Goal: Task Accomplishment & Management: Use online tool/utility

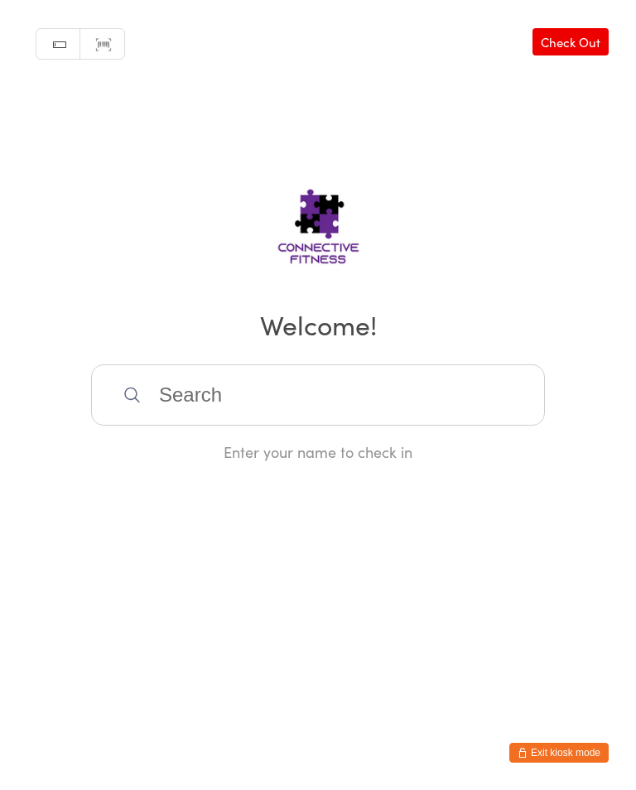
click at [426, 408] on input "search" at bounding box center [318, 395] width 454 height 61
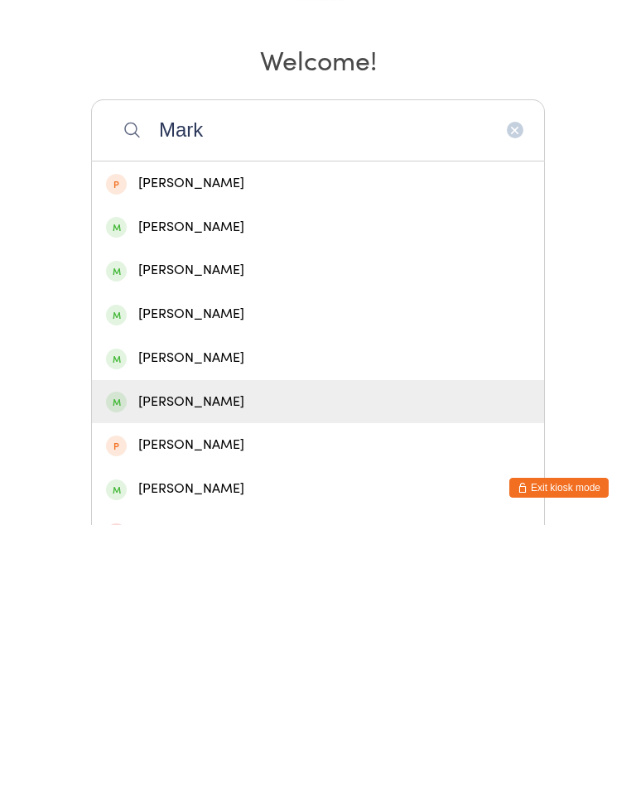
type input "Mark"
click at [205, 656] on div "[PERSON_NAME]" at bounding box center [318, 667] width 424 height 22
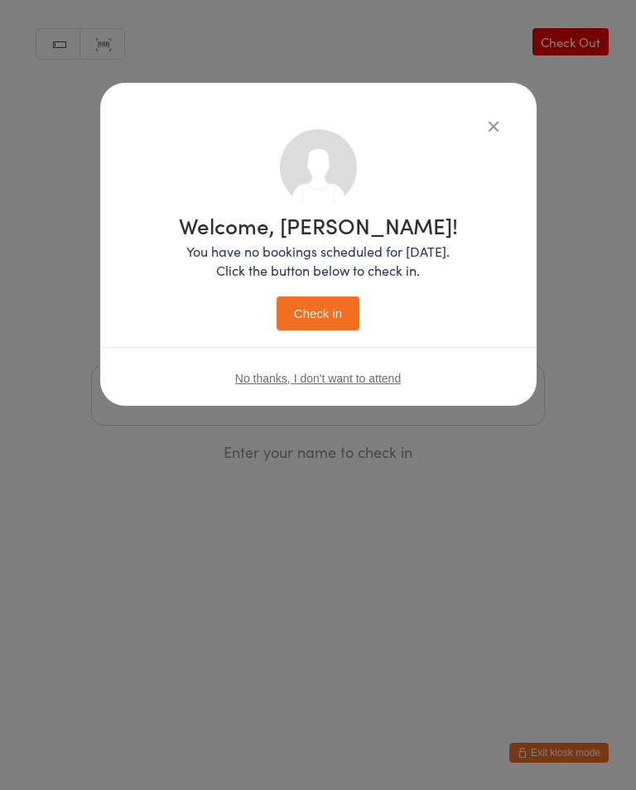
click at [332, 310] on button "Check in" at bounding box center [318, 314] width 83 height 34
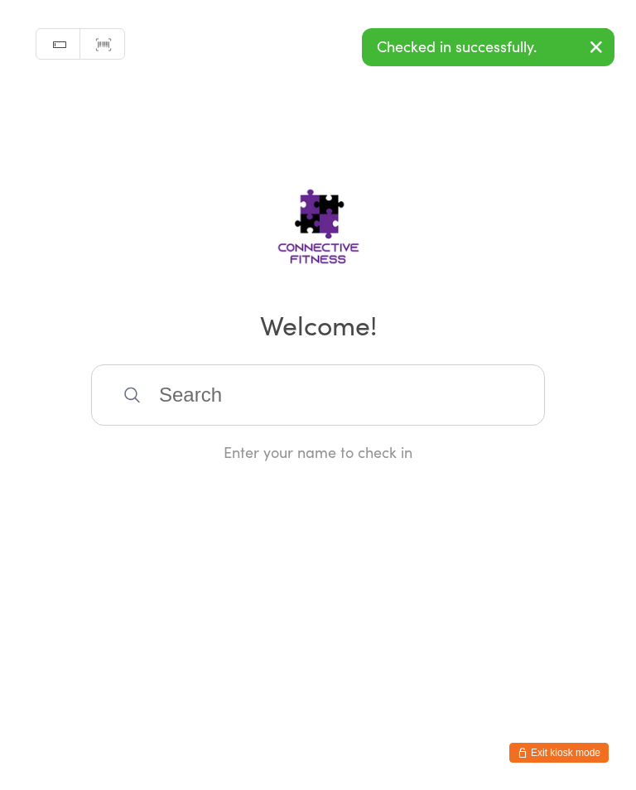
click at [422, 413] on input "search" at bounding box center [318, 395] width 454 height 61
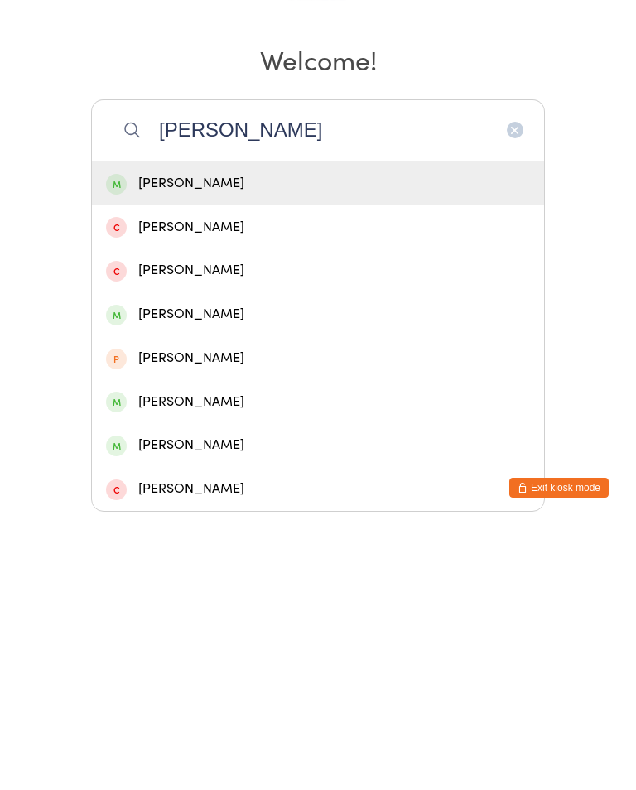
type input "[PERSON_NAME]"
click at [291, 438] on div "[PERSON_NAME]" at bounding box center [318, 449] width 424 height 22
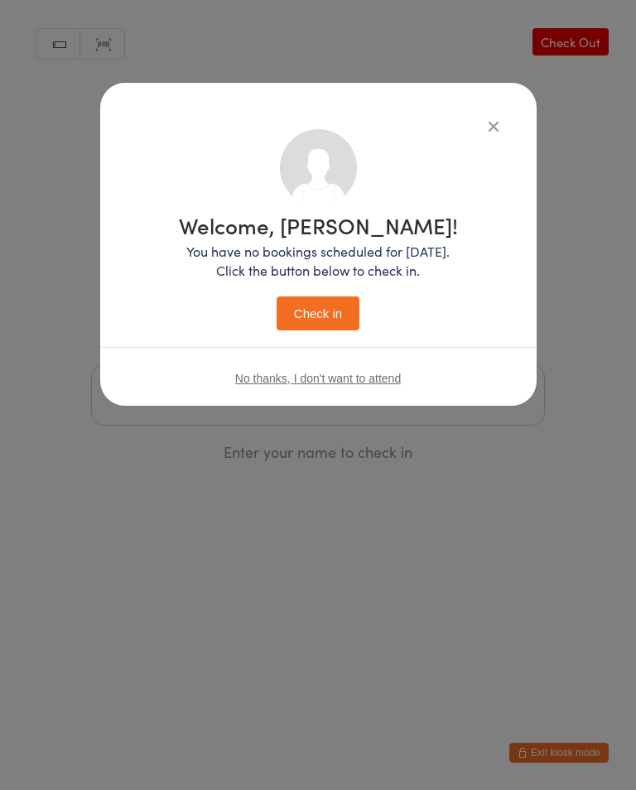
click at [333, 323] on button "Check in" at bounding box center [318, 314] width 83 height 34
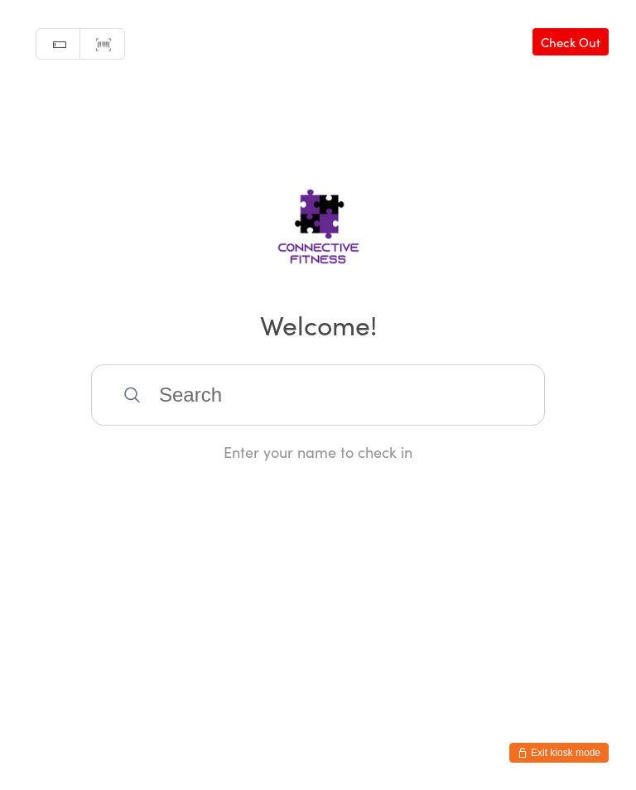
click at [425, 407] on input "search" at bounding box center [318, 395] width 454 height 61
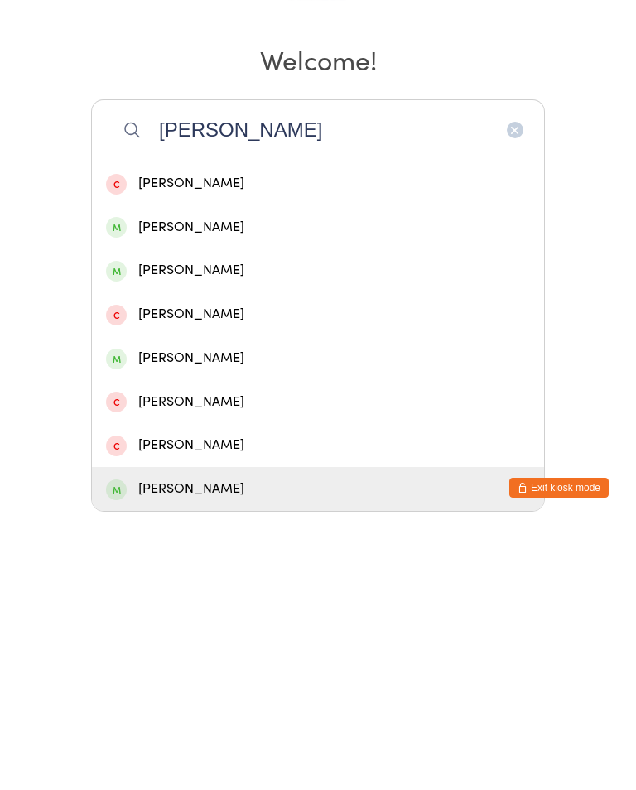
type input "[PERSON_NAME]"
click at [218, 743] on div "[PERSON_NAME]" at bounding box center [318, 754] width 424 height 22
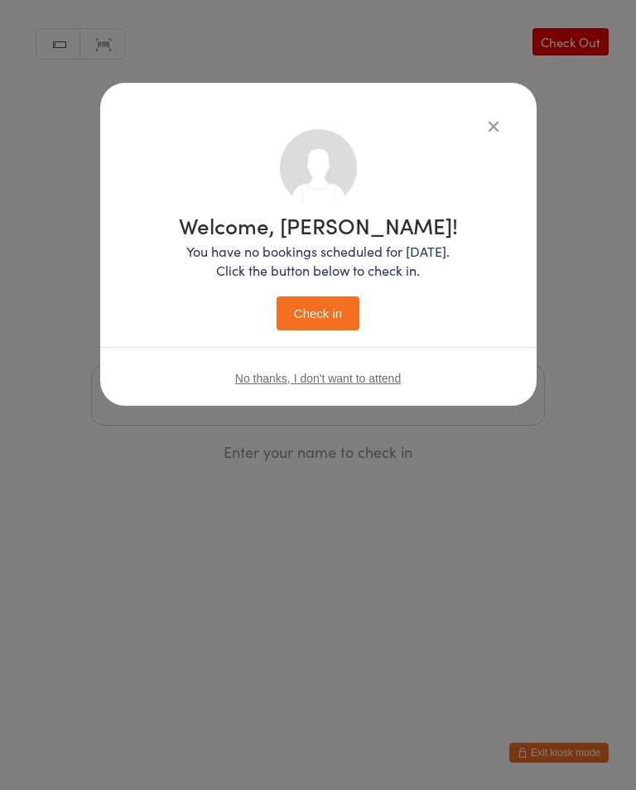
click at [332, 312] on button "Check in" at bounding box center [318, 314] width 83 height 34
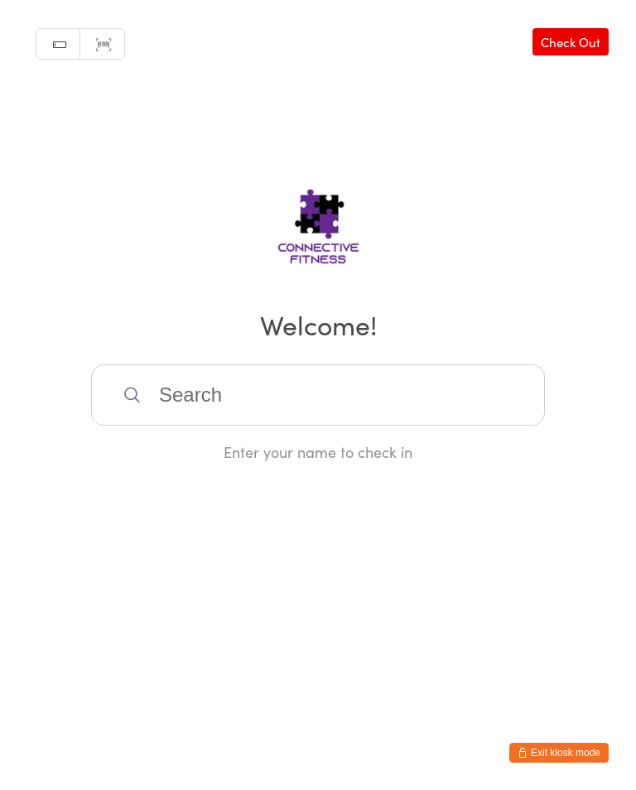
click at [350, 365] on div "Manual search Scanner input Check Out Welcome! Enter your name to check in" at bounding box center [318, 231] width 636 height 462
click at [313, 409] on input "search" at bounding box center [318, 395] width 454 height 61
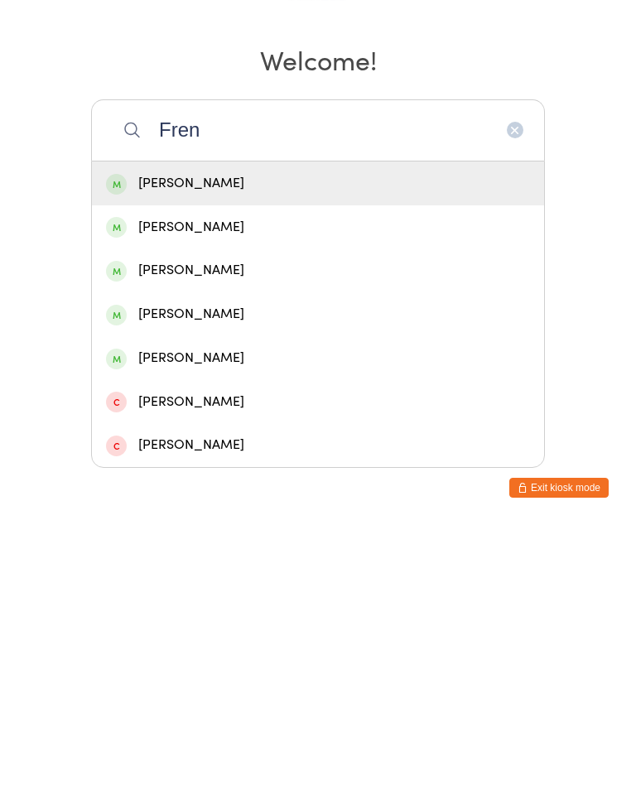
type input "Fren"
click at [251, 481] on div "[PERSON_NAME]" at bounding box center [318, 492] width 424 height 22
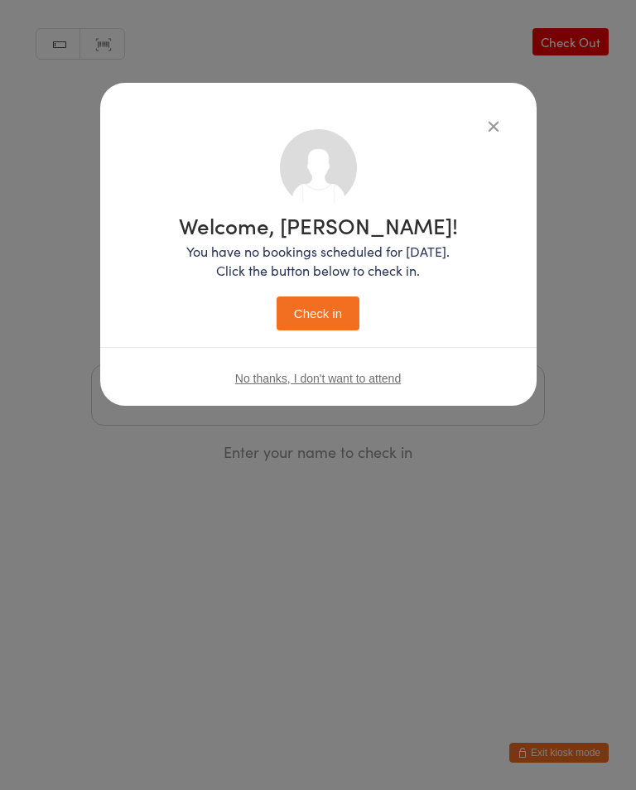
click at [326, 306] on button "Check in" at bounding box center [318, 314] width 83 height 34
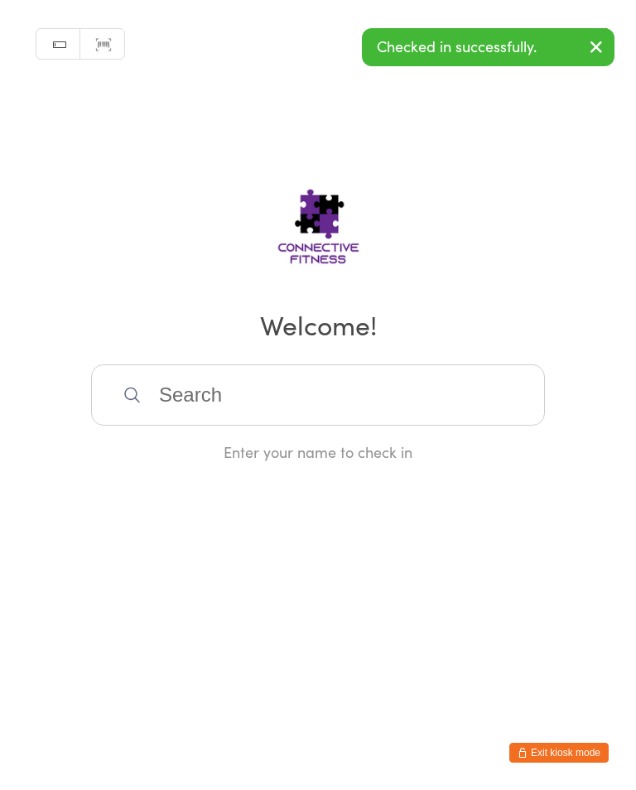
click at [250, 396] on input "search" at bounding box center [318, 395] width 454 height 61
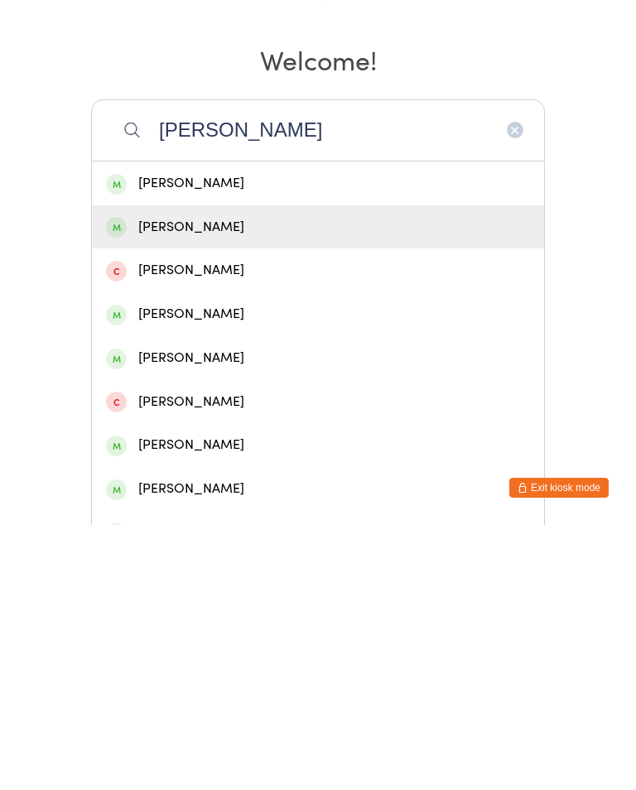
type input "[PERSON_NAME]"
click at [215, 481] on div "[PERSON_NAME]" at bounding box center [318, 492] width 424 height 22
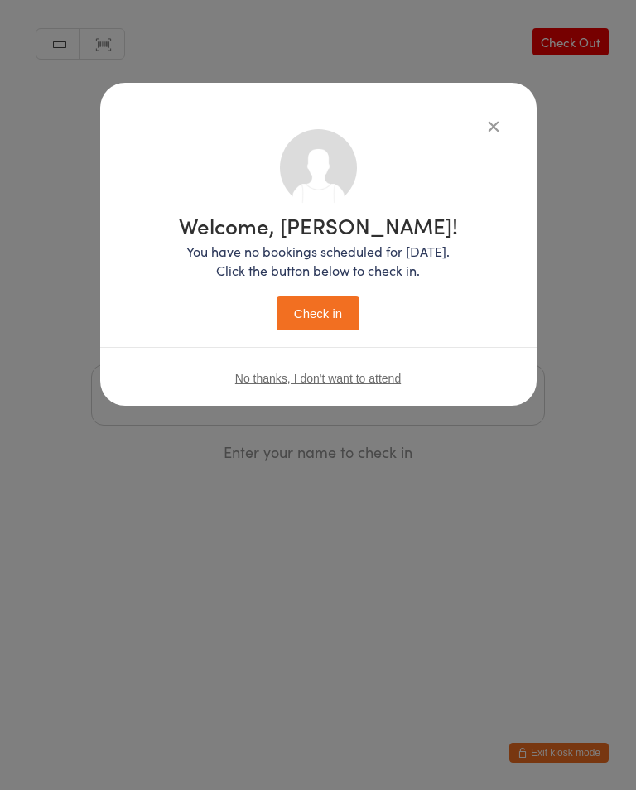
click at [316, 313] on button "Check in" at bounding box center [318, 314] width 83 height 34
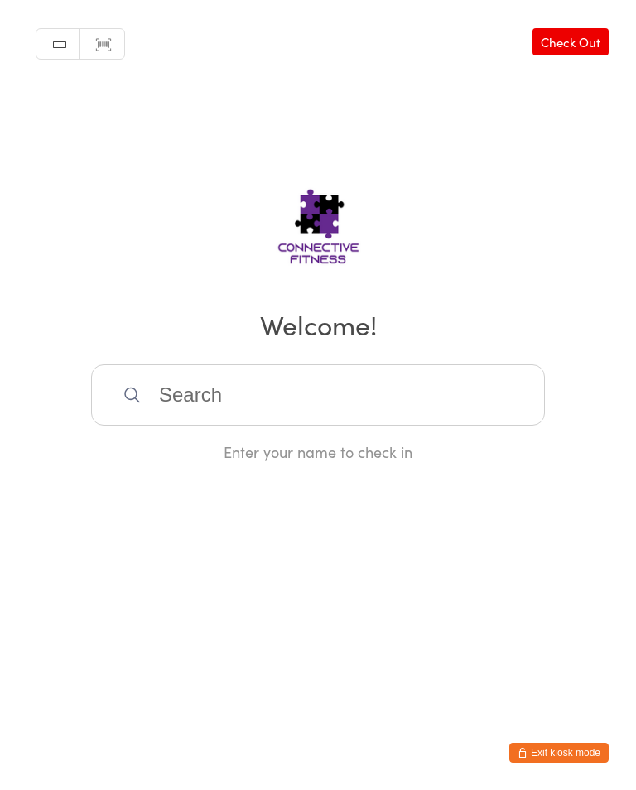
click at [221, 411] on input "search" at bounding box center [318, 395] width 454 height 61
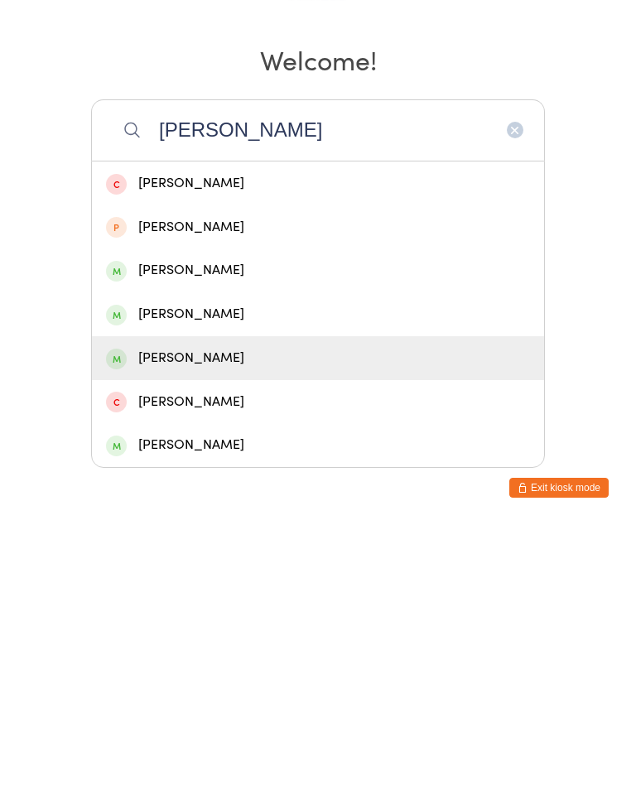
type input "[PERSON_NAME]"
click at [221, 612] on div "[PERSON_NAME]" at bounding box center [318, 623] width 424 height 22
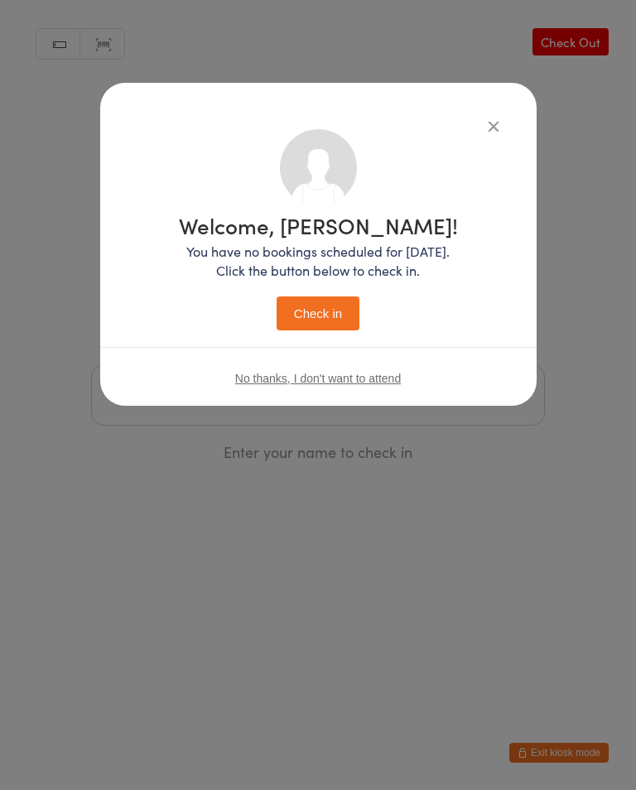
click at [341, 321] on button "Check in" at bounding box center [318, 314] width 83 height 34
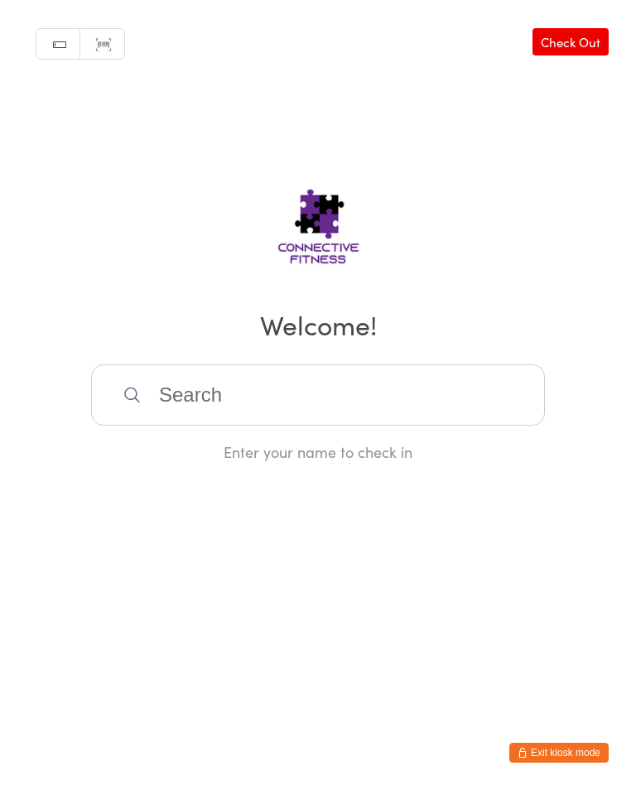
click at [194, 413] on input "search" at bounding box center [318, 395] width 454 height 61
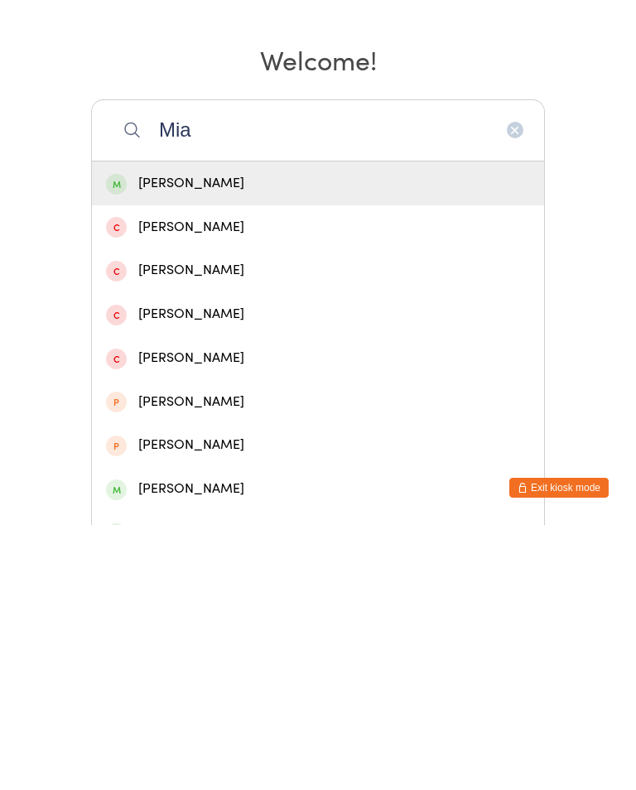
type input "Mia"
click at [141, 438] on div "[PERSON_NAME]" at bounding box center [318, 449] width 424 height 22
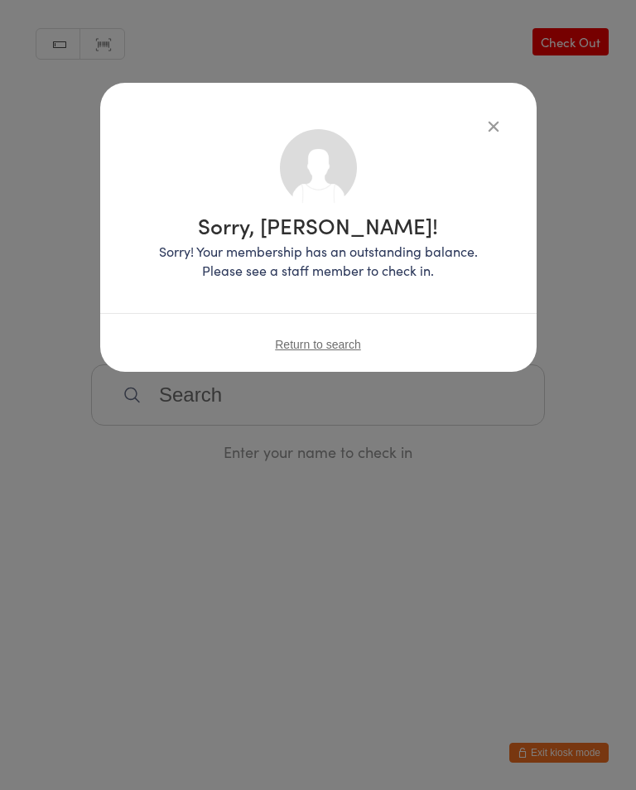
click at [489, 118] on icon "button" at bounding box center [494, 126] width 18 height 18
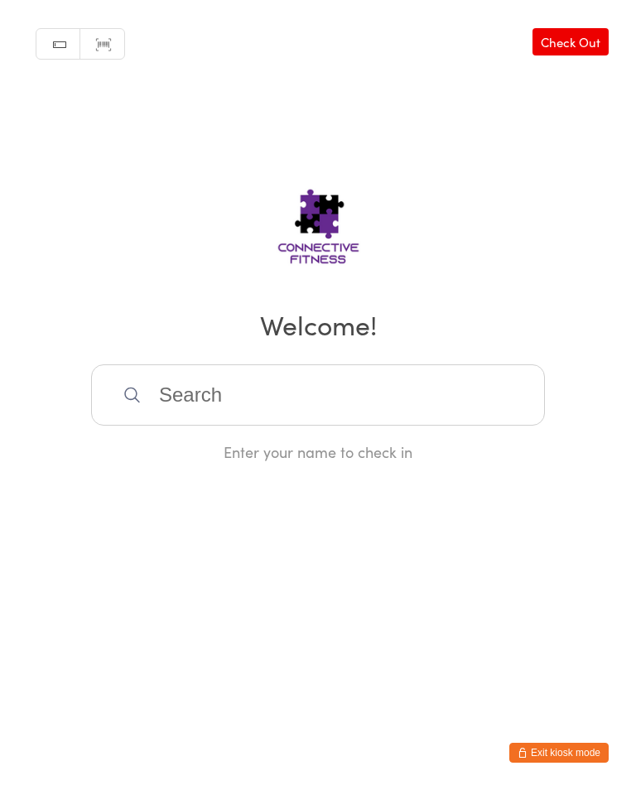
click at [506, 401] on input "search" at bounding box center [318, 395] width 454 height 61
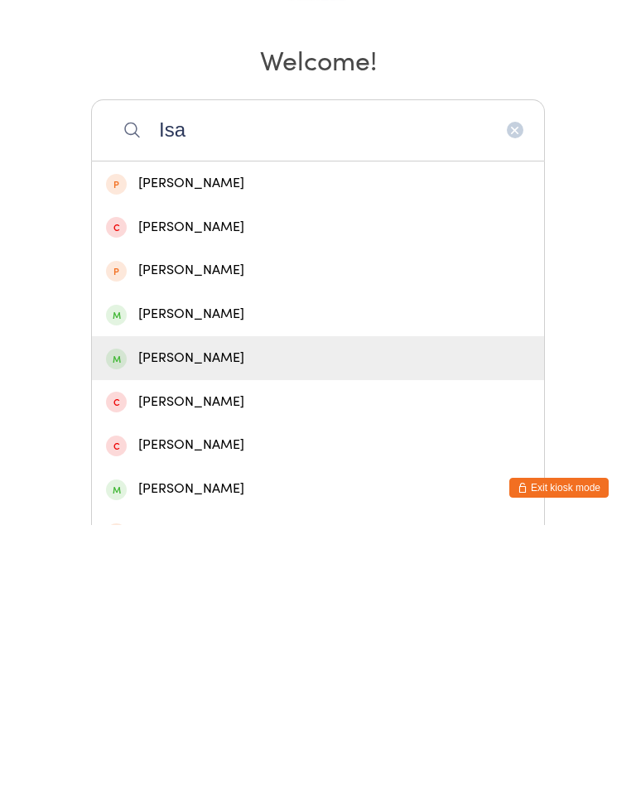
type input "Isa"
click at [236, 612] on div "[PERSON_NAME]" at bounding box center [318, 623] width 424 height 22
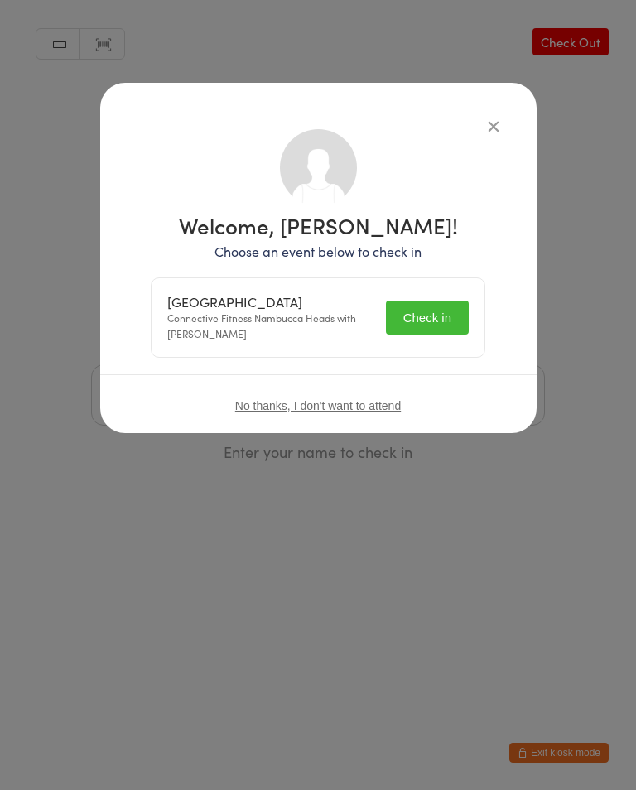
click at [457, 333] on button "Check in" at bounding box center [427, 318] width 83 height 34
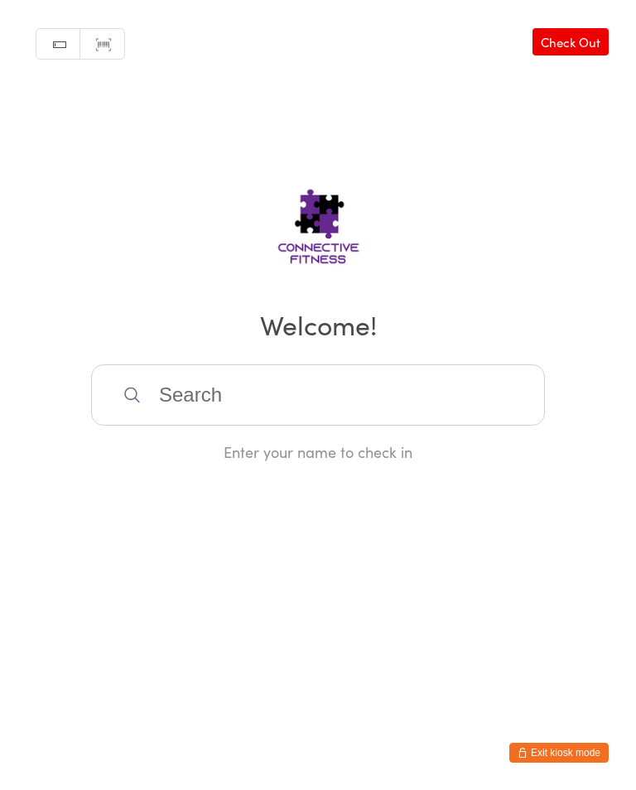
click at [326, 413] on input "search" at bounding box center [318, 395] width 454 height 61
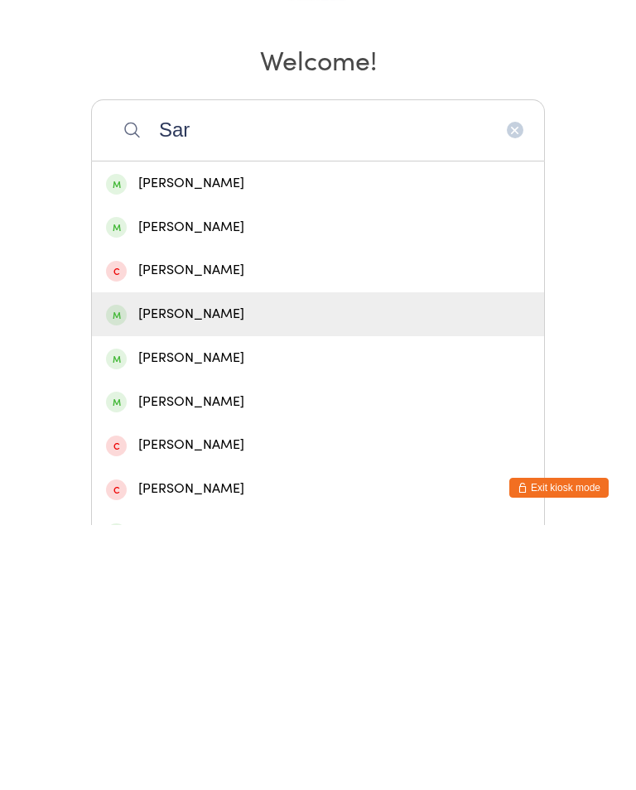
type input "Sar"
click at [263, 568] on div "[PERSON_NAME]" at bounding box center [318, 579] width 424 height 22
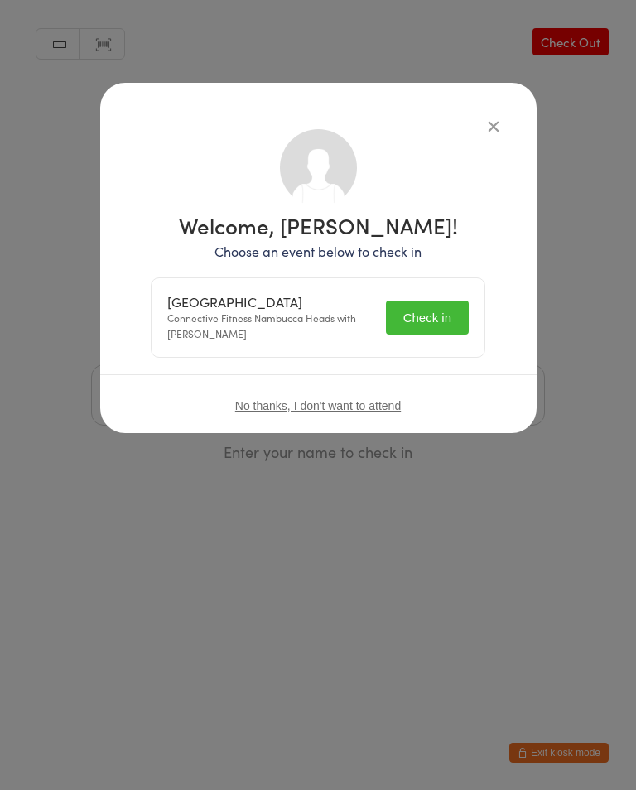
click at [428, 308] on button "Check in" at bounding box center [427, 318] width 83 height 34
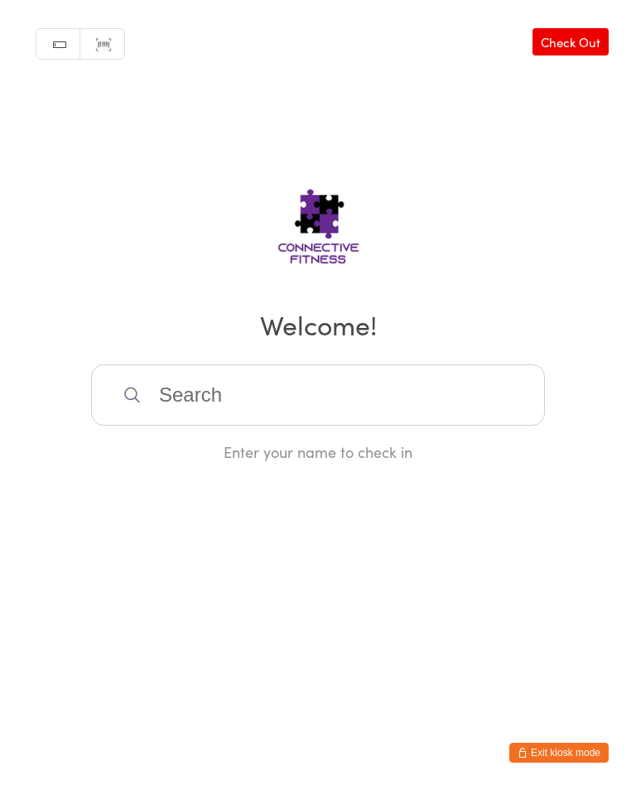
click at [194, 387] on input "search" at bounding box center [318, 395] width 454 height 61
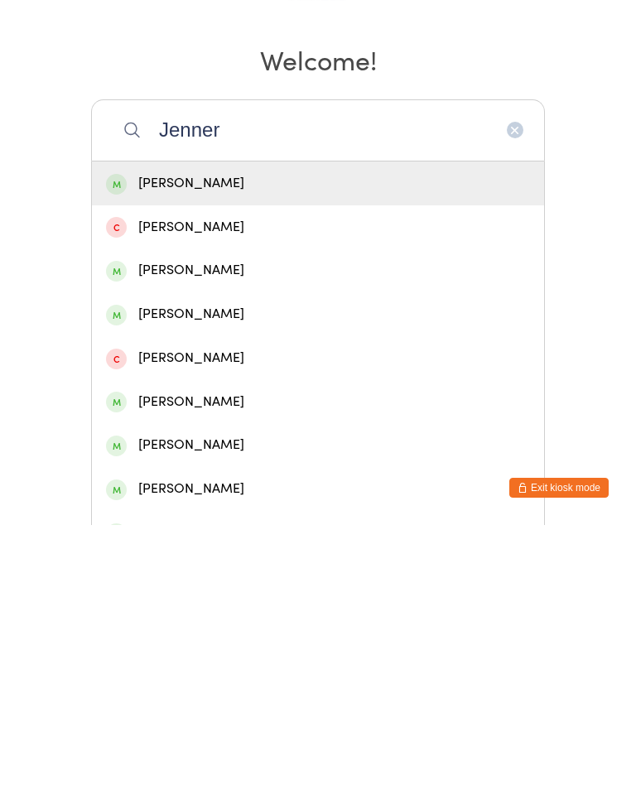
type input "Jenner"
click at [132, 525] on div "[PERSON_NAME]" at bounding box center [318, 536] width 424 height 22
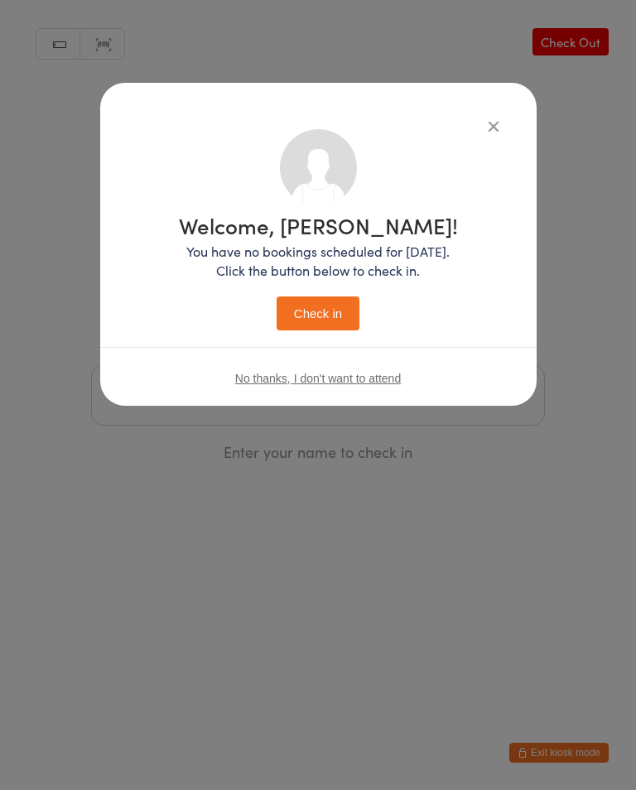
click at [327, 315] on button "Check in" at bounding box center [318, 314] width 83 height 34
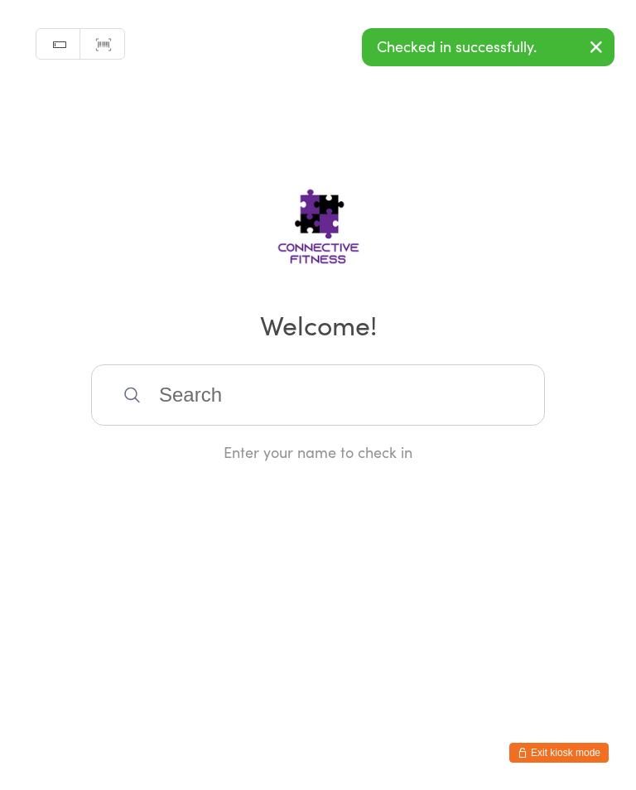
click at [205, 398] on input "search" at bounding box center [318, 395] width 454 height 61
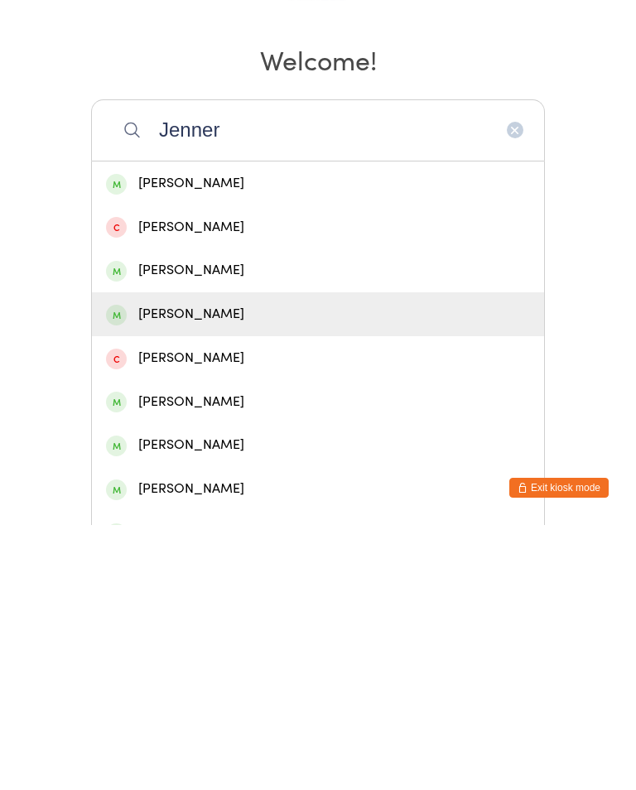
type input "Jenner"
click at [146, 568] on div "[PERSON_NAME]" at bounding box center [318, 579] width 424 height 22
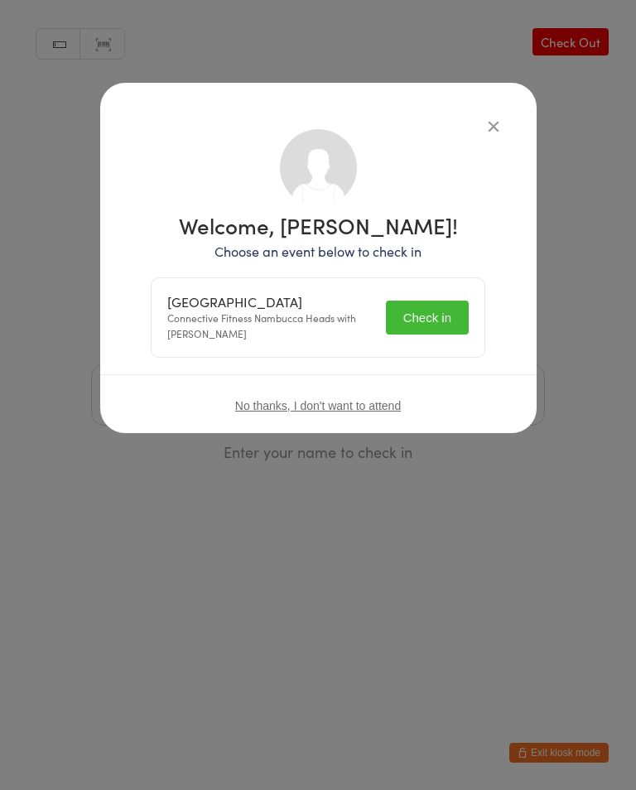
click at [420, 305] on button "Check in" at bounding box center [427, 318] width 83 height 34
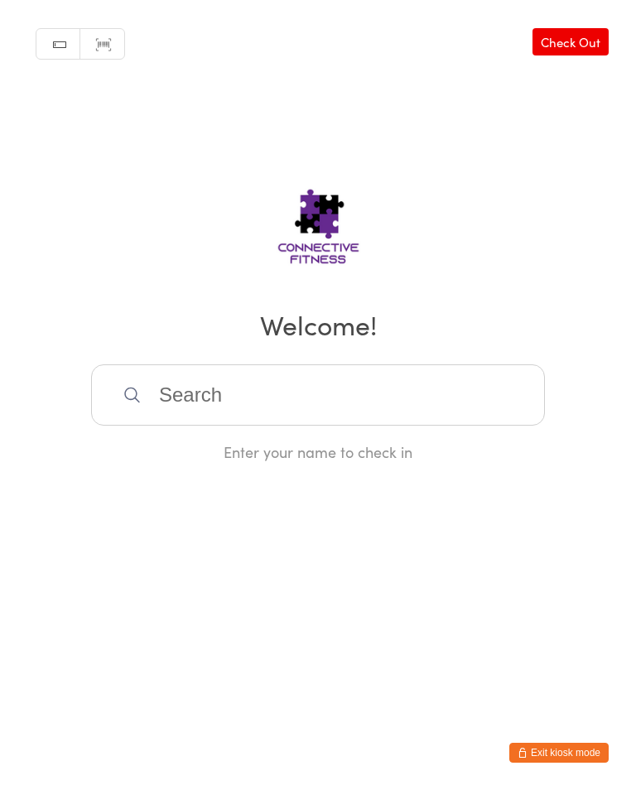
click at [421, 387] on input "search" at bounding box center [318, 395] width 454 height 61
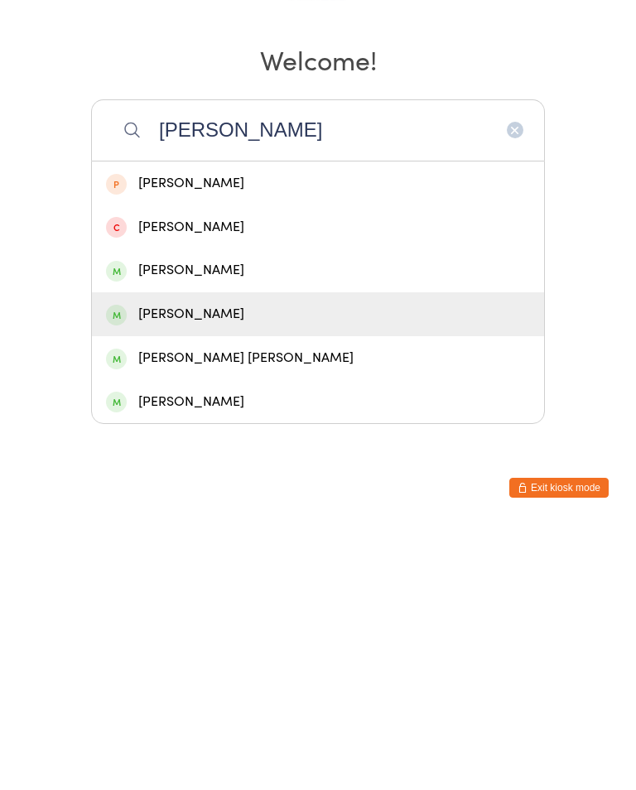
type input "[PERSON_NAME]"
click at [205, 568] on div "[PERSON_NAME]" at bounding box center [318, 579] width 424 height 22
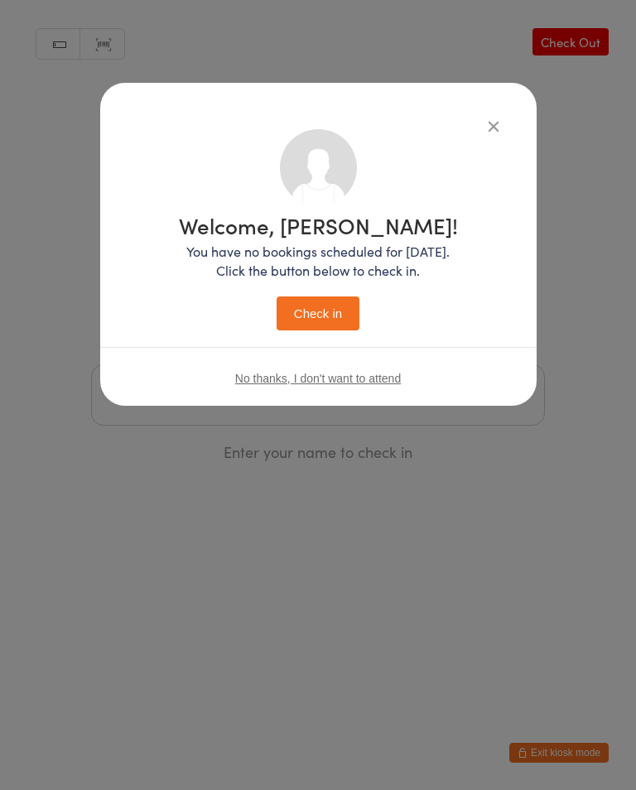
click at [340, 312] on button "Check in" at bounding box center [318, 314] width 83 height 34
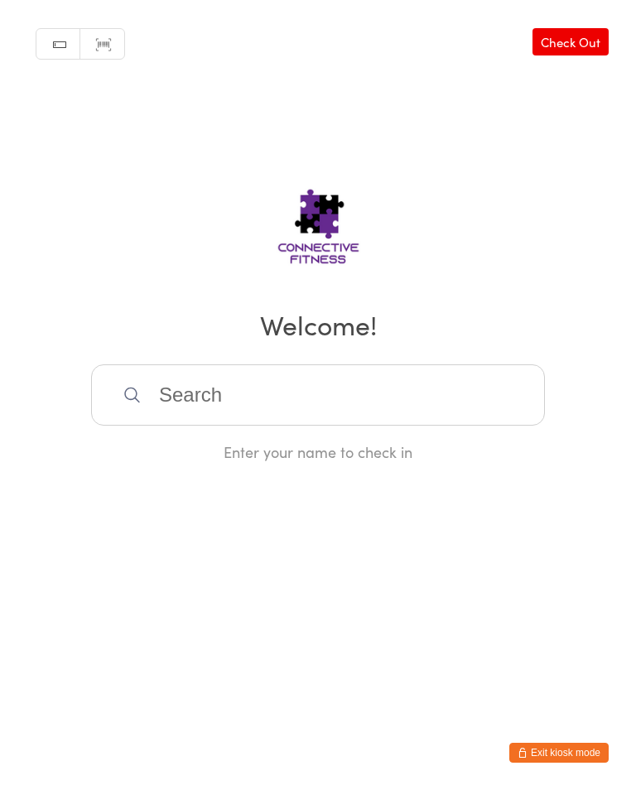
click at [384, 391] on input "search" at bounding box center [318, 395] width 454 height 61
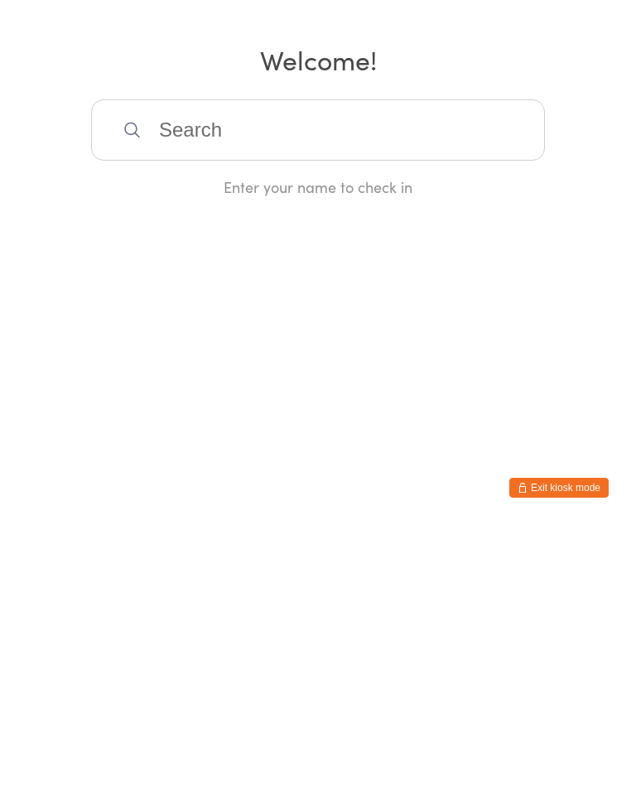
type input "F"
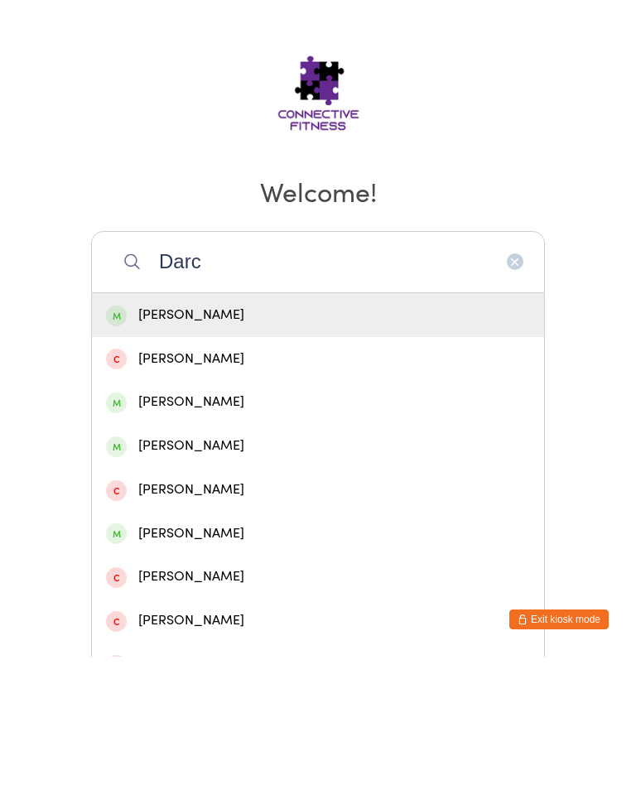
type input "Darc"
click at [209, 438] on div "[PERSON_NAME]" at bounding box center [318, 449] width 424 height 22
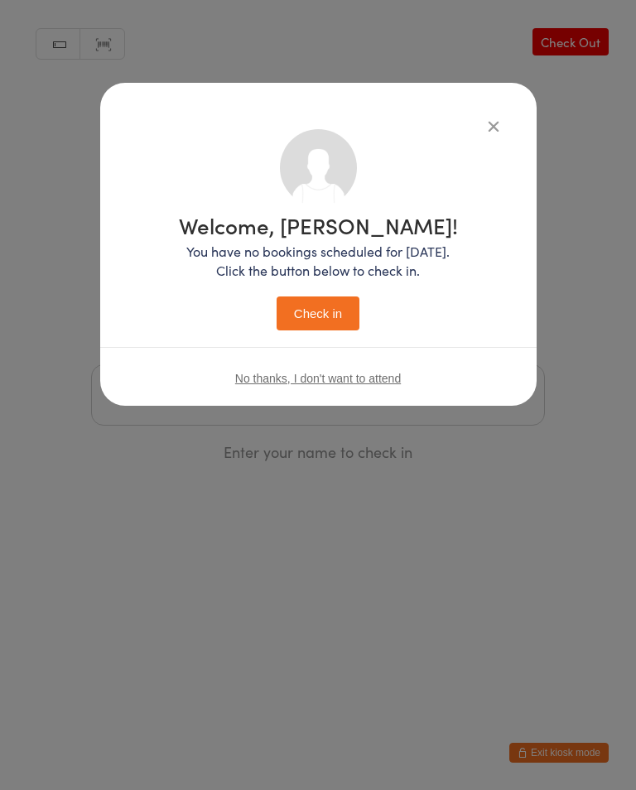
click at [329, 316] on button "Check in" at bounding box center [318, 314] width 83 height 34
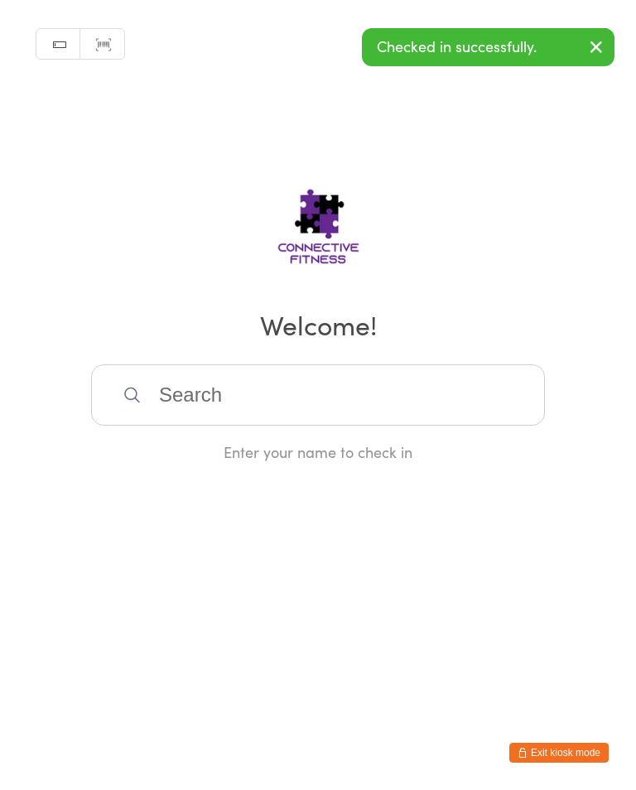
click at [405, 384] on input "search" at bounding box center [318, 395] width 454 height 61
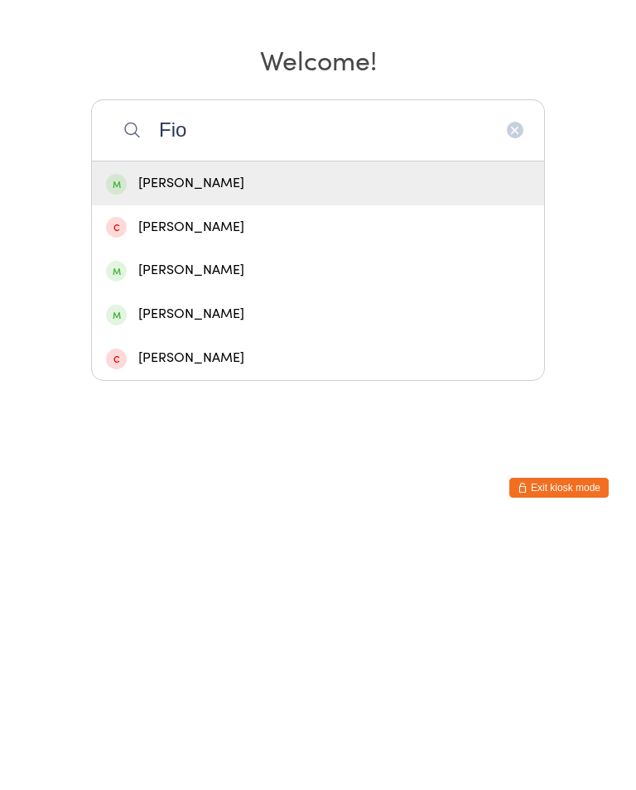
type input "Fio"
click at [312, 438] on div "[PERSON_NAME]" at bounding box center [318, 449] width 424 height 22
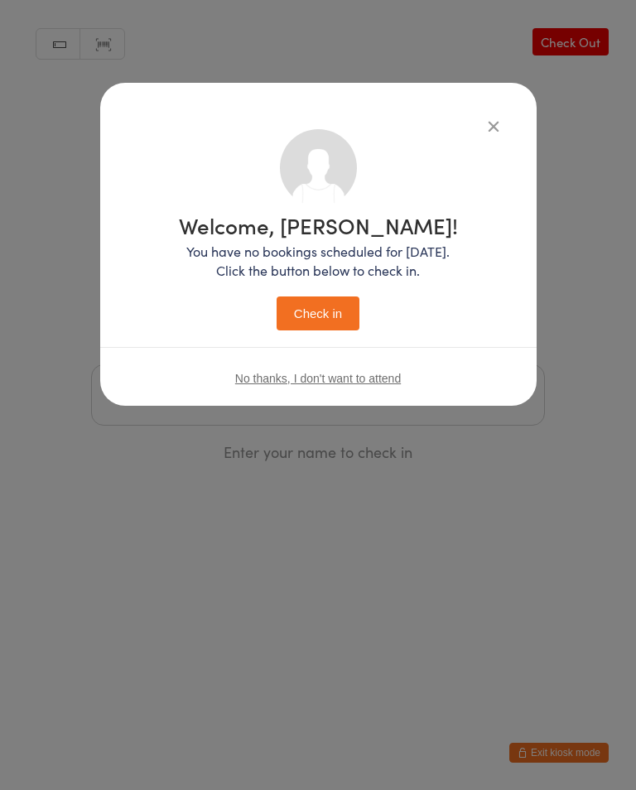
click at [347, 317] on button "Check in" at bounding box center [318, 314] width 83 height 34
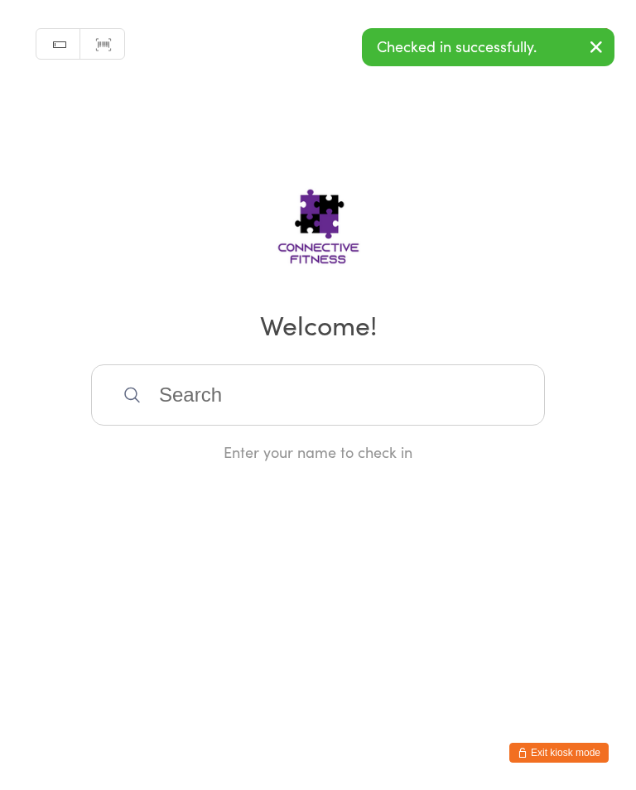
click at [305, 362] on div "Manual search Scanner input Check Out Welcome! Enter your name to check in" at bounding box center [318, 231] width 636 height 462
click at [424, 414] on input "search" at bounding box center [318, 395] width 454 height 61
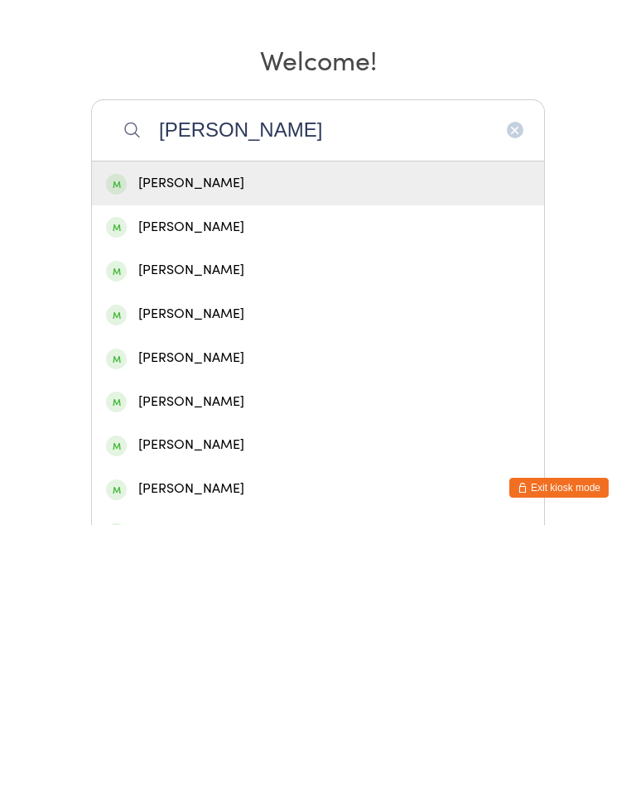
type input "[PERSON_NAME]"
click at [270, 438] on div "[PERSON_NAME]" at bounding box center [318, 449] width 424 height 22
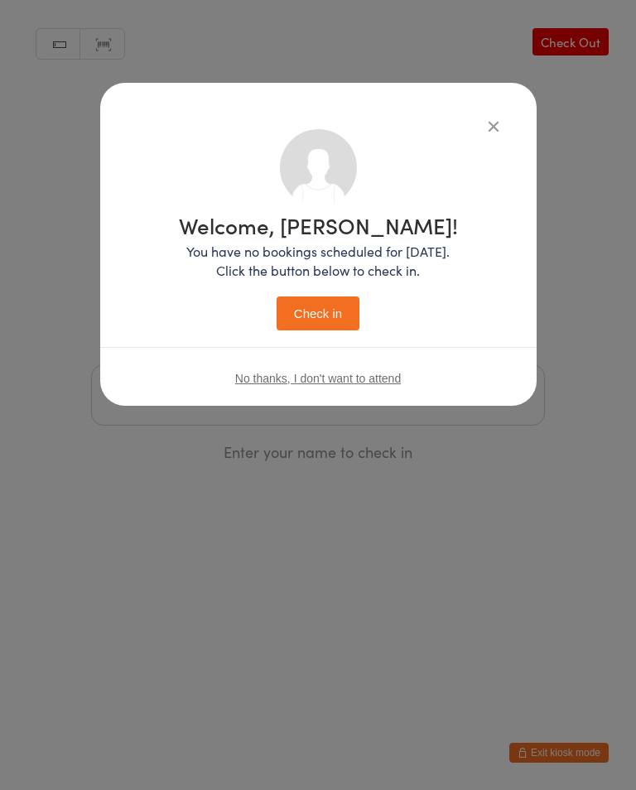
click at [329, 320] on button "Check in" at bounding box center [318, 314] width 83 height 34
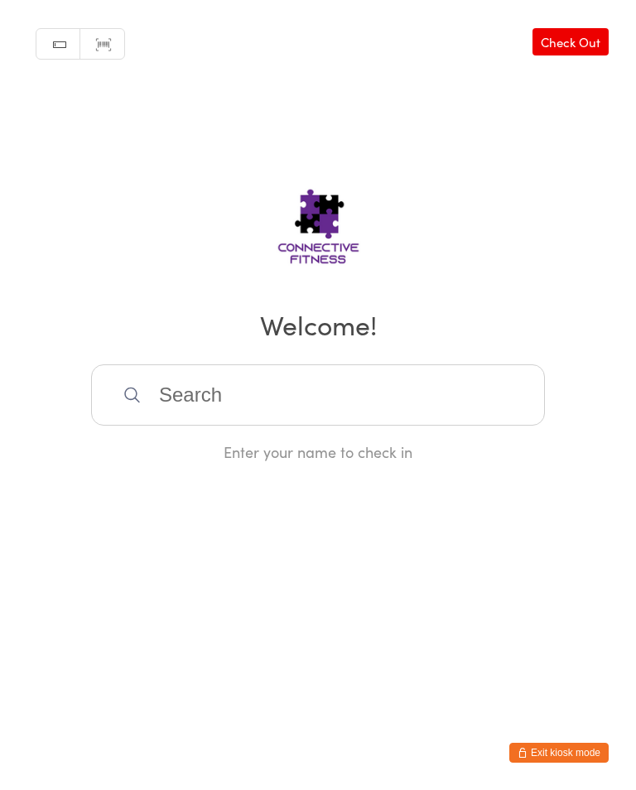
click at [578, 46] on link "Check Out" at bounding box center [571, 41] width 76 height 27
click at [357, 409] on input "search" at bounding box center [318, 395] width 454 height 61
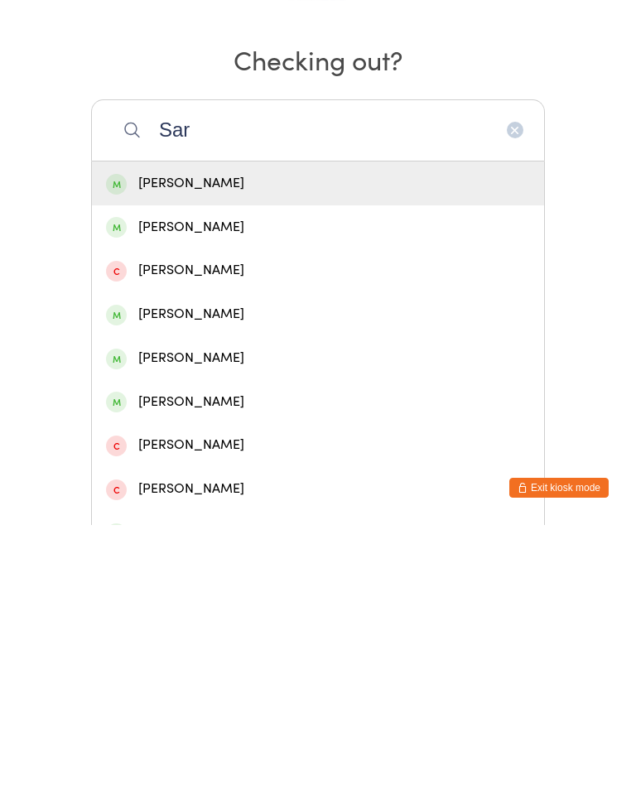
type input "Sar"
click at [279, 568] on div "[PERSON_NAME]" at bounding box center [318, 579] width 424 height 22
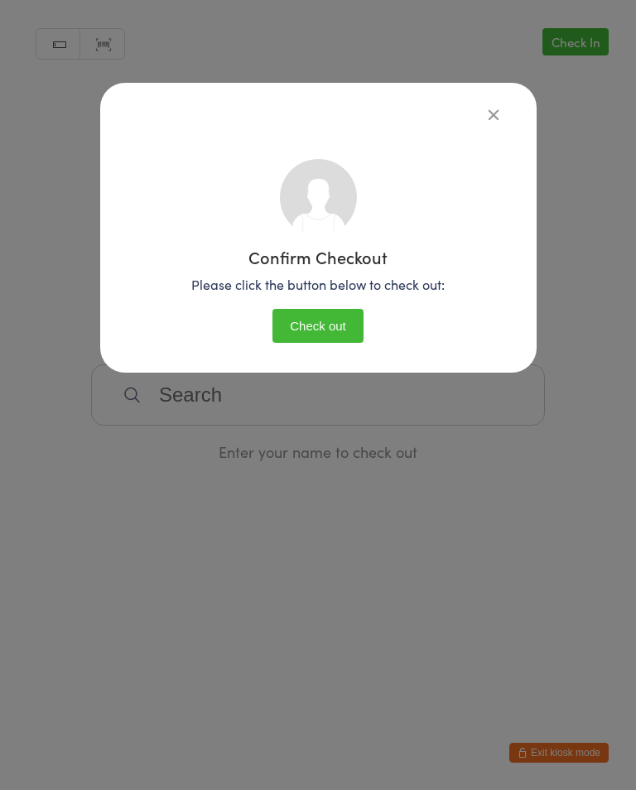
click at [339, 320] on button "Check out" at bounding box center [318, 326] width 91 height 34
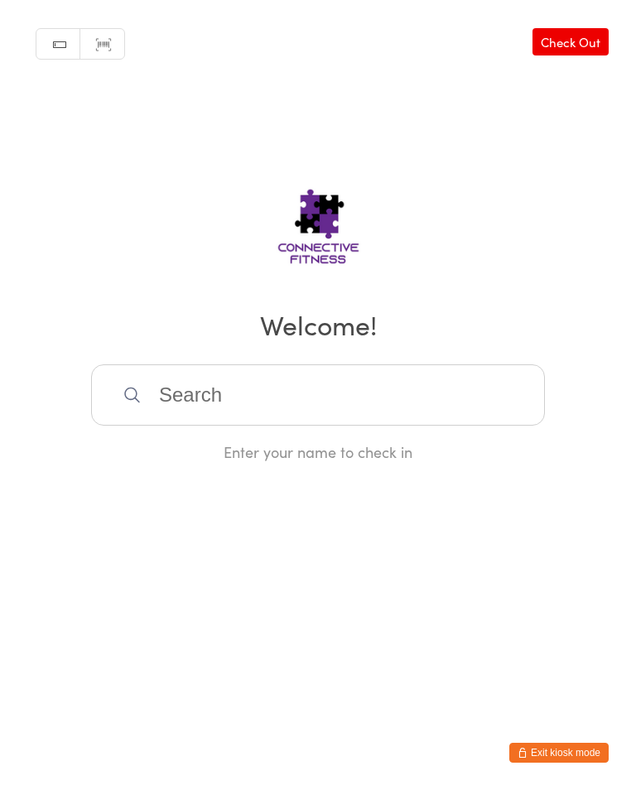
click at [577, 31] on link "Check Out" at bounding box center [571, 41] width 76 height 27
click at [447, 382] on input "search" at bounding box center [318, 395] width 454 height 61
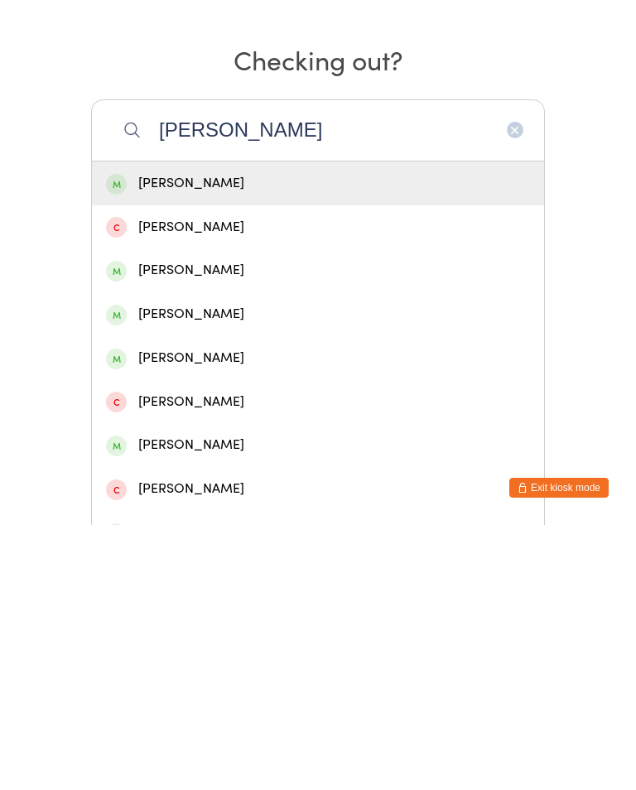
type input "[PERSON_NAME]"
click at [307, 568] on div "[PERSON_NAME]" at bounding box center [318, 579] width 424 height 22
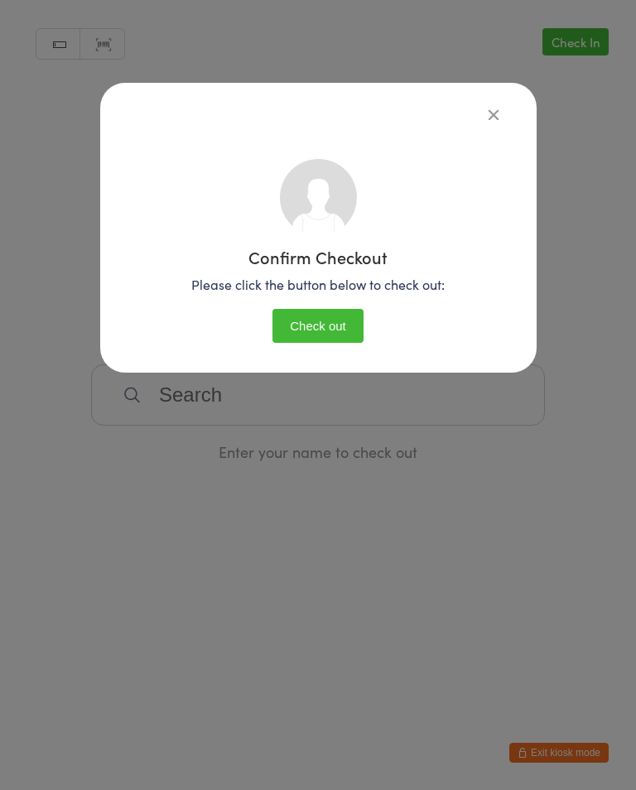
click at [327, 315] on button "Check out" at bounding box center [318, 326] width 91 height 34
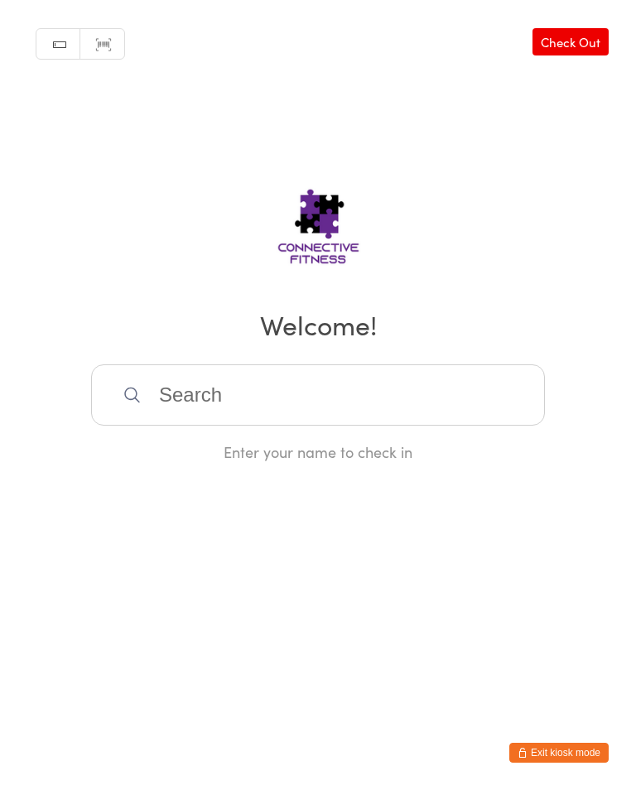
click at [375, 400] on input "search" at bounding box center [318, 395] width 454 height 61
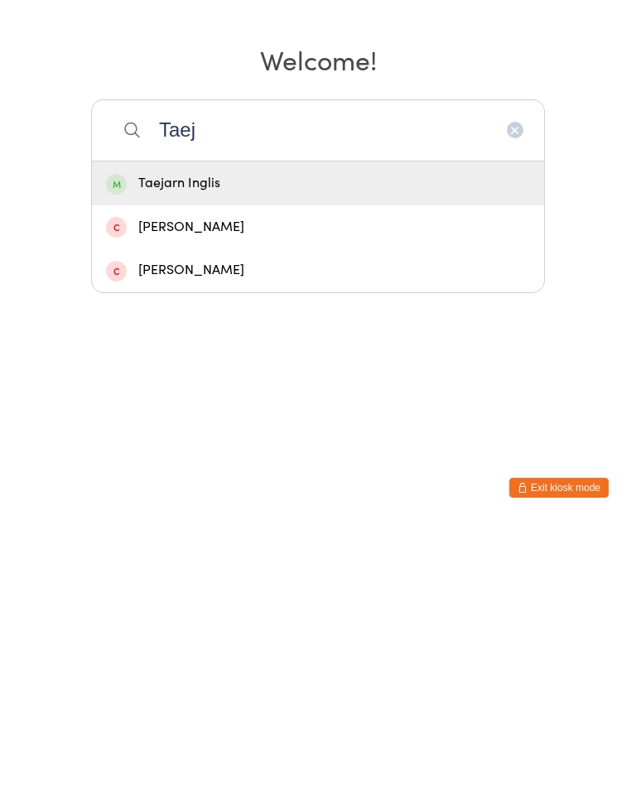
type input "Taej"
click at [345, 438] on div "Taejarn Inglis" at bounding box center [318, 449] width 424 height 22
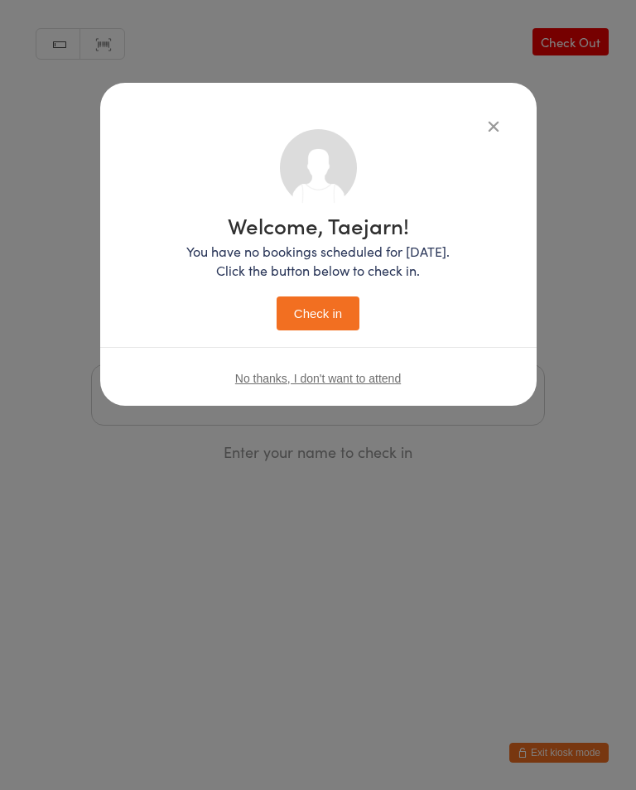
click at [344, 331] on button "Check in" at bounding box center [318, 314] width 83 height 34
